Goal: Find specific page/section: Find specific page/section

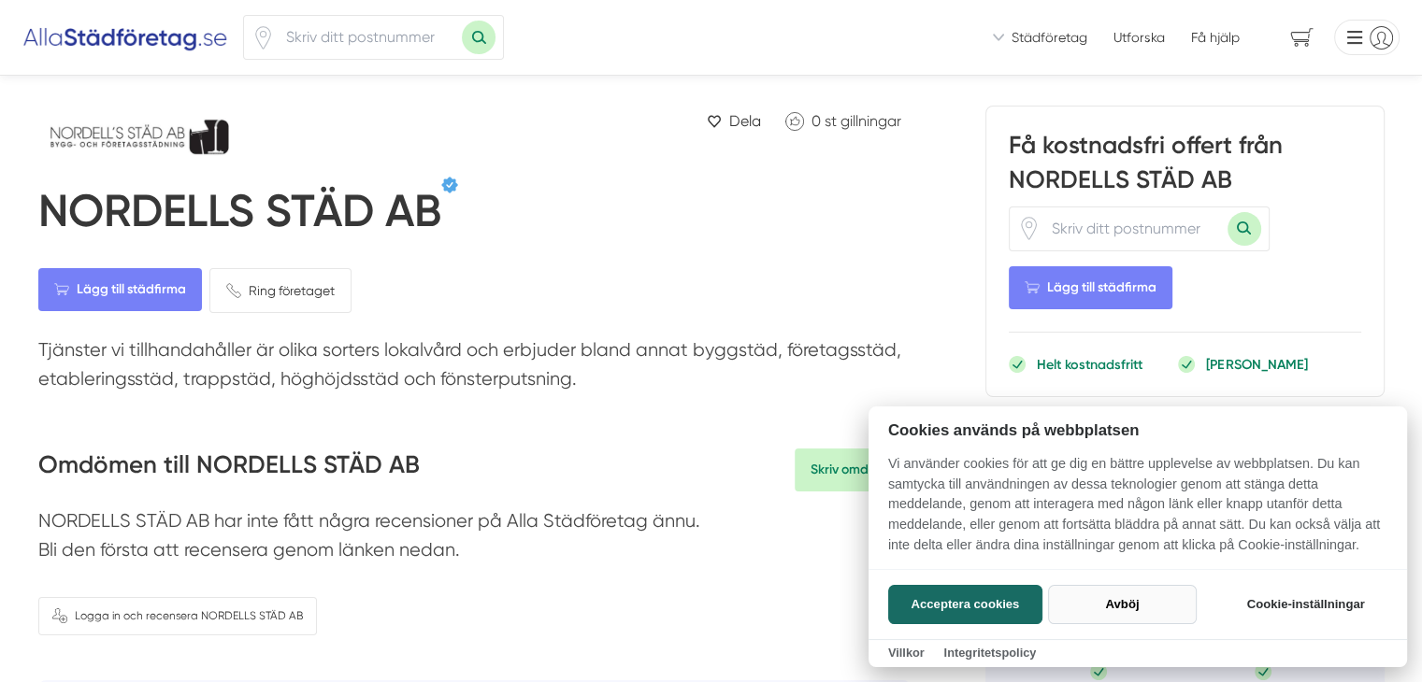
click at [1118, 602] on button "Avböj" at bounding box center [1122, 604] width 149 height 39
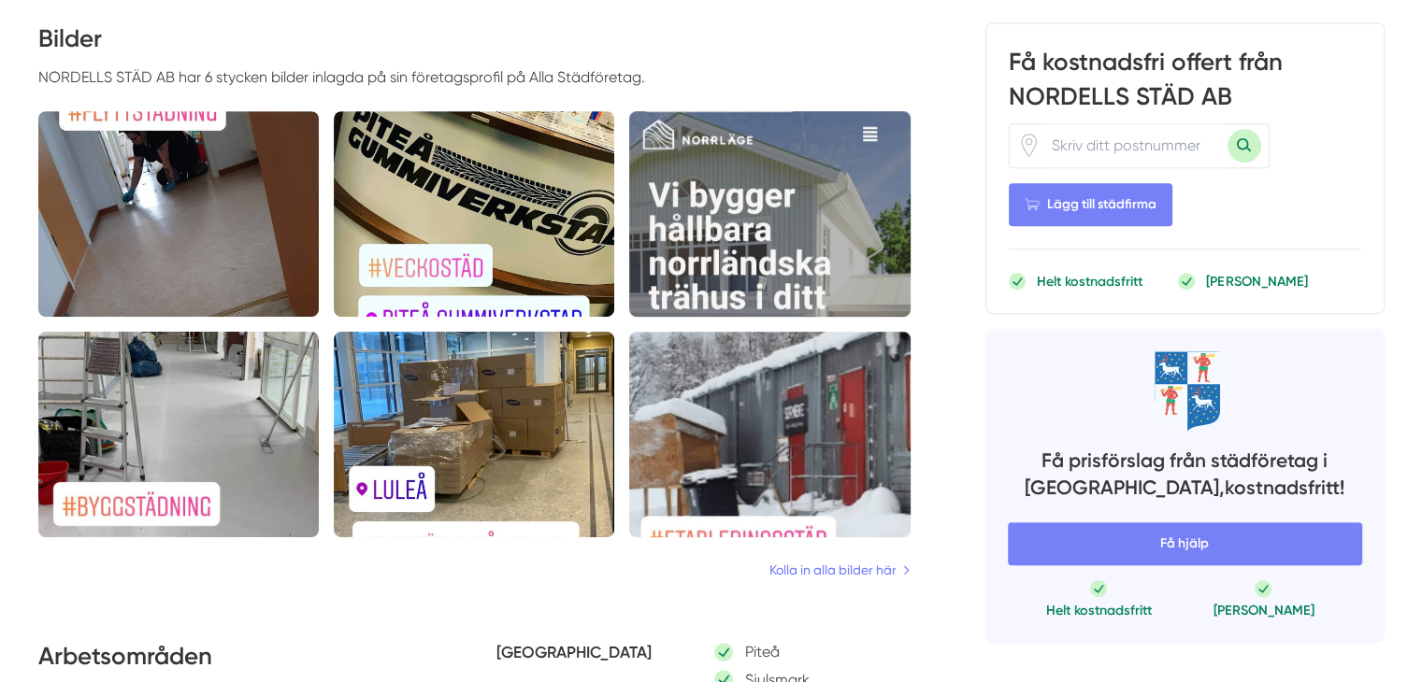
scroll to position [841, 0]
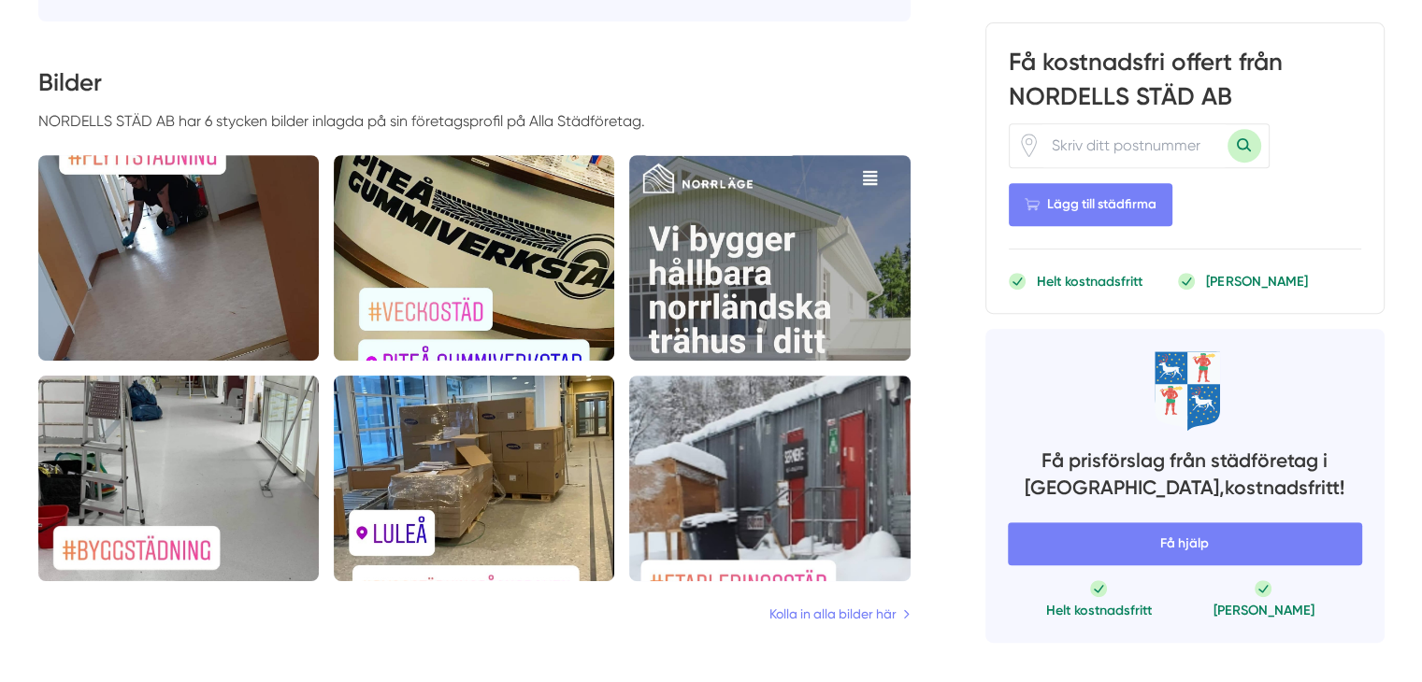
click at [419, 308] on img at bounding box center [474, 258] width 280 height 206
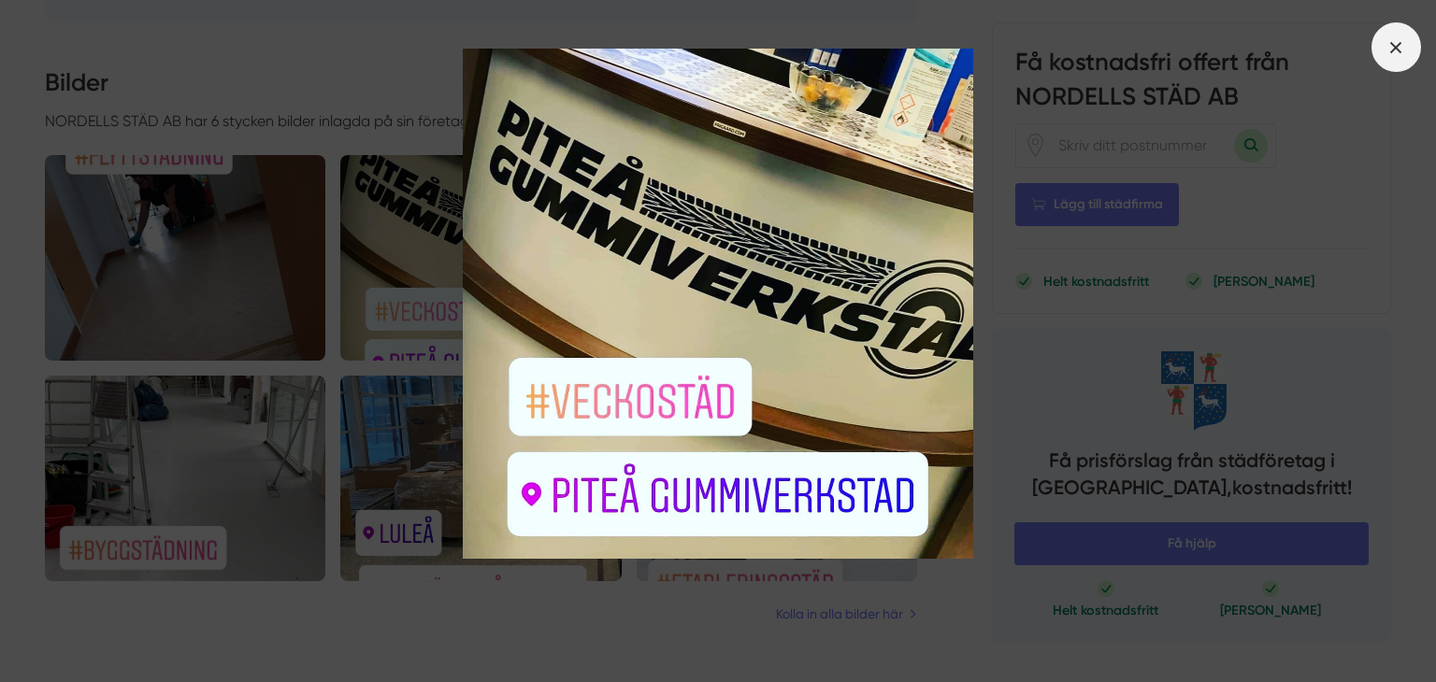
click at [1398, 50] on icon at bounding box center [1395, 47] width 21 height 21
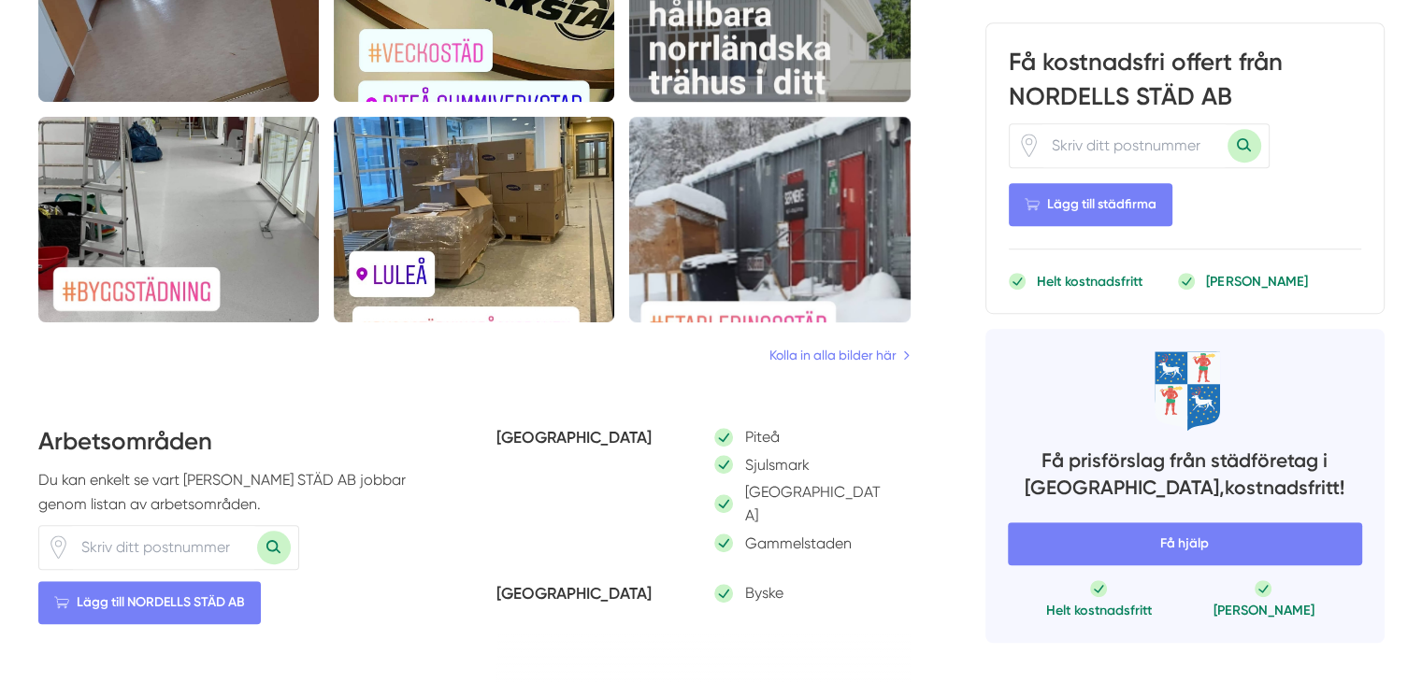
scroll to position [1215, 0]
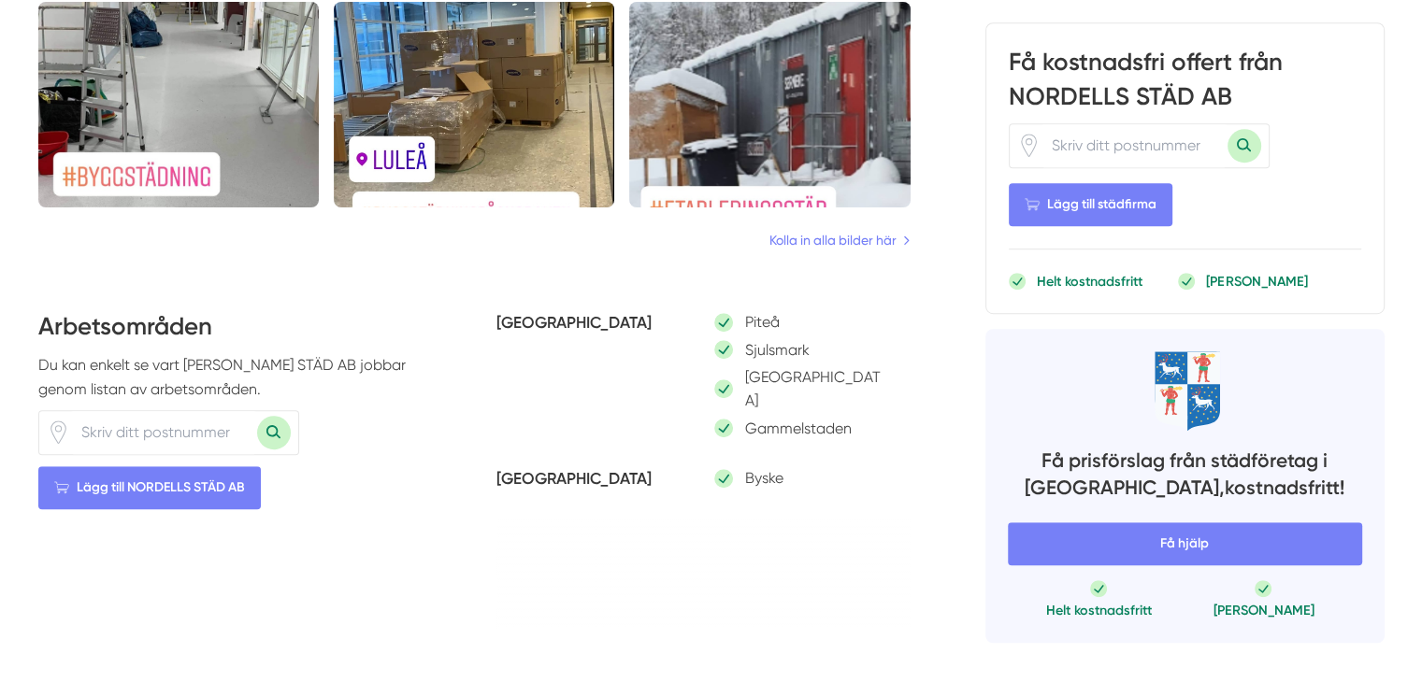
click at [127, 432] on input "number" at bounding box center [163, 432] width 187 height 43
type input "94148"
click at [269, 431] on button "Sök med postnummer" at bounding box center [274, 433] width 34 height 34
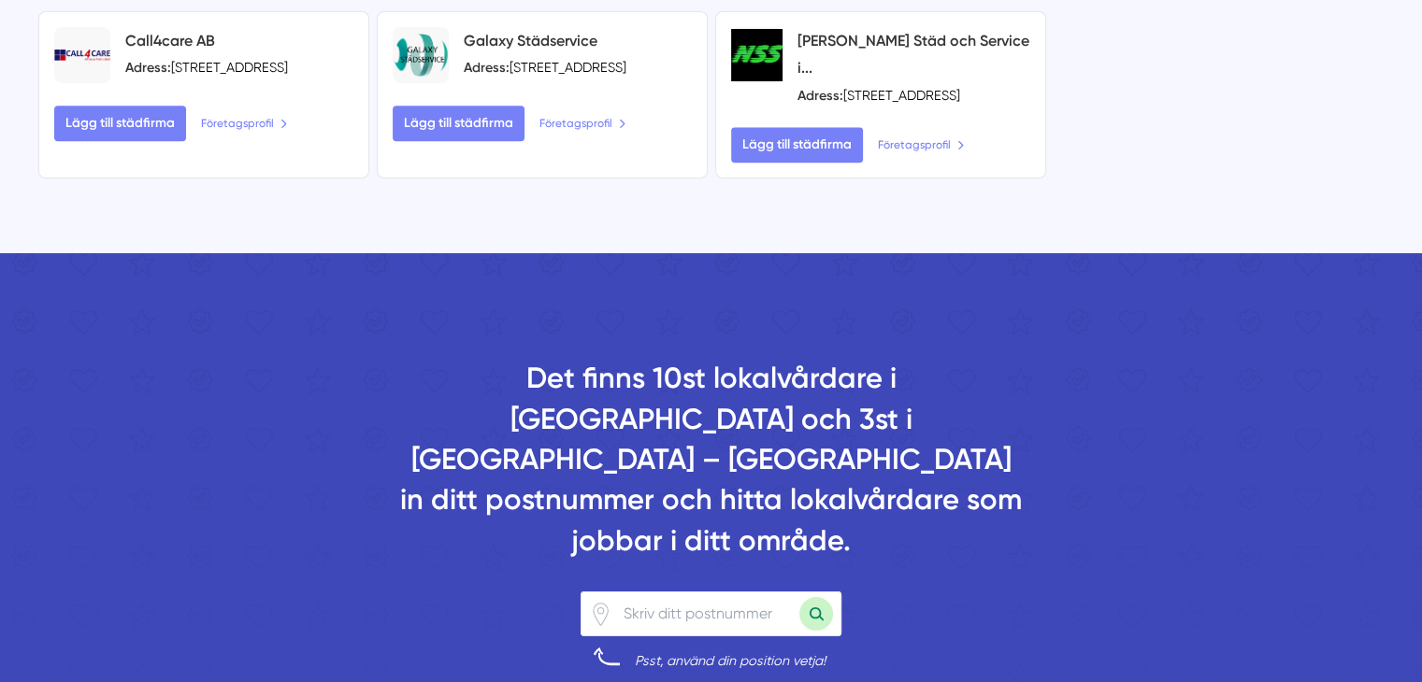
scroll to position [1963, 0]
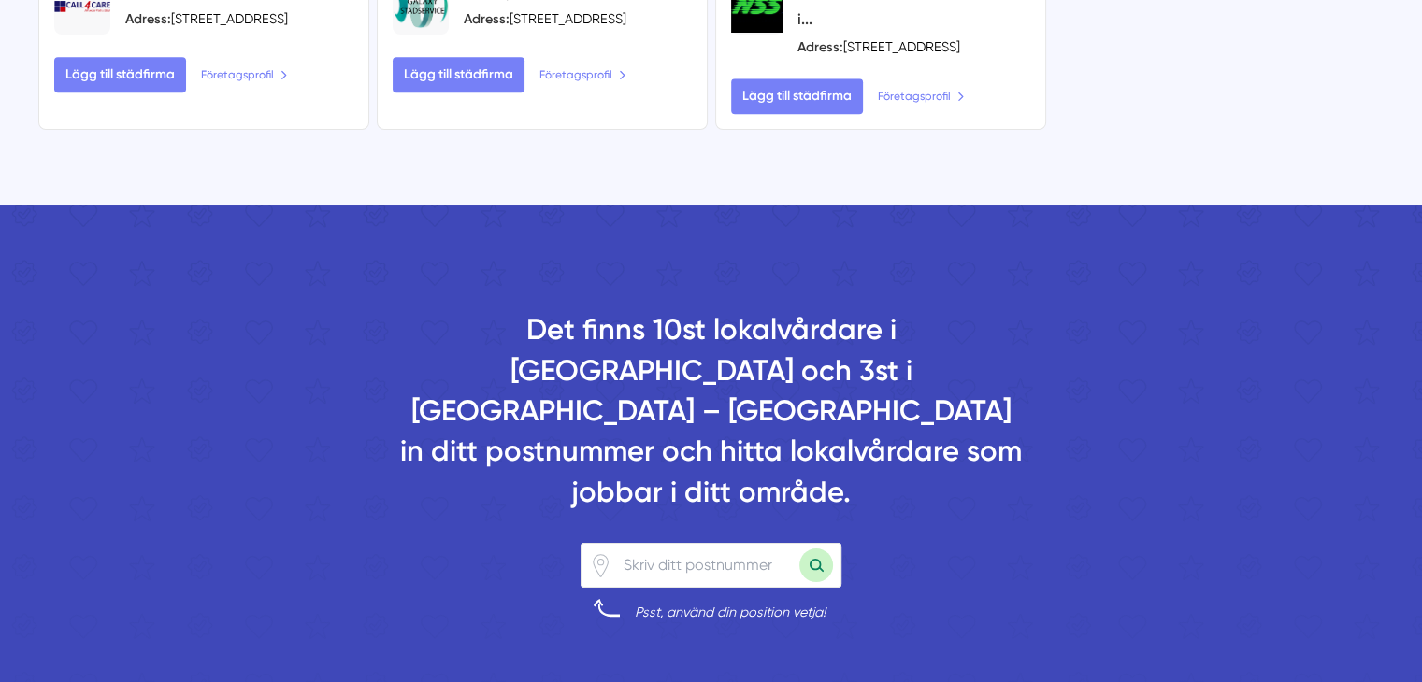
click at [679, 544] on input "number" at bounding box center [705, 565] width 187 height 43
type input "94148"
click at [811, 549] on button "Sök med postnummer" at bounding box center [816, 566] width 34 height 34
